Goal: Communication & Community: Answer question/provide support

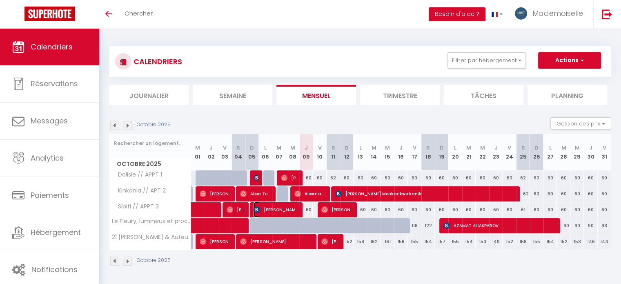
click at [290, 207] on span "[PERSON_NAME]" at bounding box center [275, 210] width 45 height 16
select select "OK"
select select "1"
select select "0"
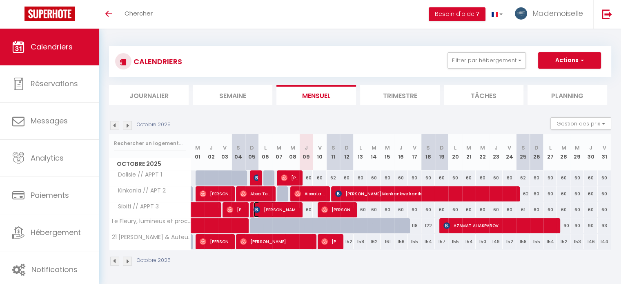
select select "1"
select select
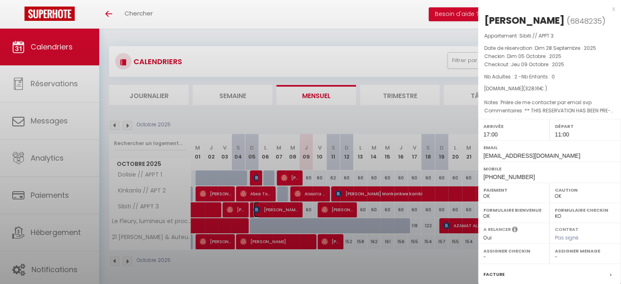
select select "51684"
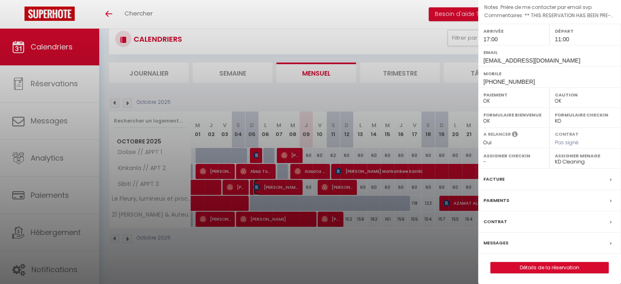
scroll to position [29, 0]
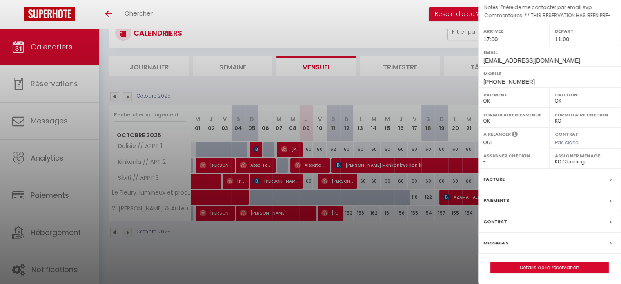
click at [526, 242] on div "Messages" at bounding box center [549, 242] width 143 height 21
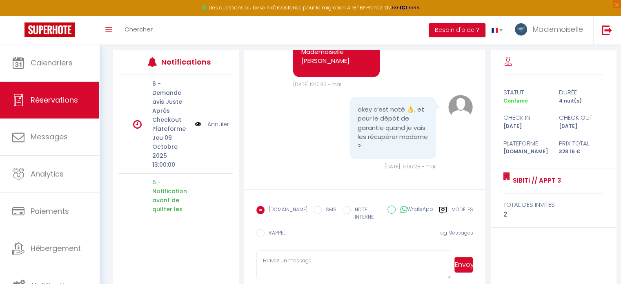
scroll to position [105, 0]
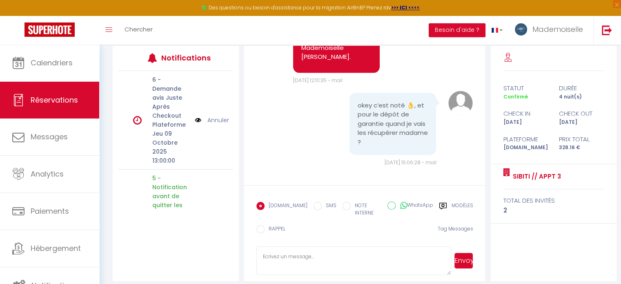
click at [287, 249] on textarea at bounding box center [353, 260] width 195 height 29
type textarea "Bonjour, si aucun dommage n'est constaté à votre départ. L'empreinte sera annul…"
click at [463, 256] on button "Envoyer" at bounding box center [463, 261] width 18 height 16
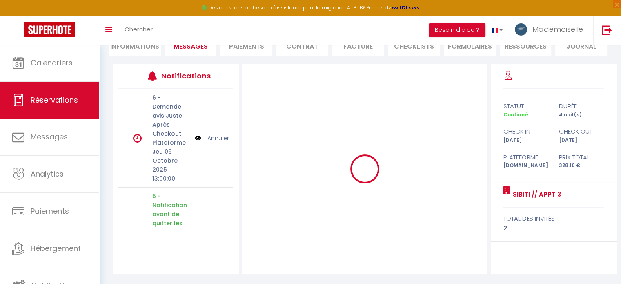
scroll to position [87, 0]
